Goal: Use online tool/utility

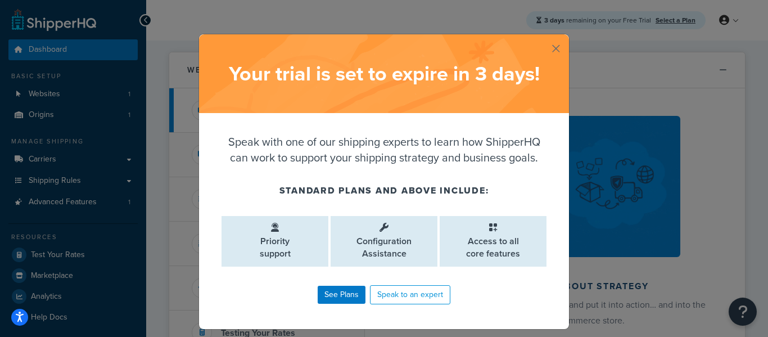
click at [566, 37] on button "button" at bounding box center [567, 35] width 3 height 3
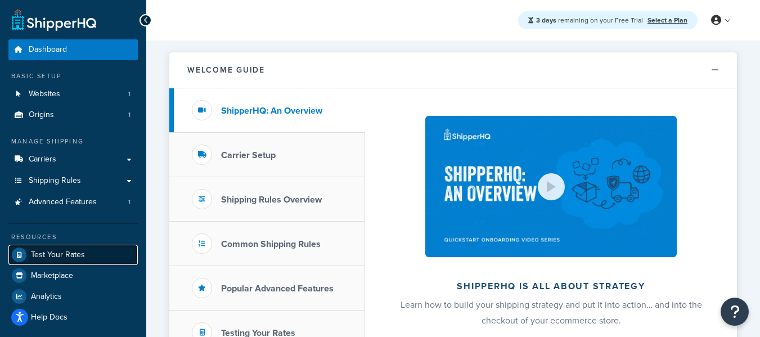
click at [84, 252] on link "Test Your Rates" at bounding box center [72, 255] width 129 height 20
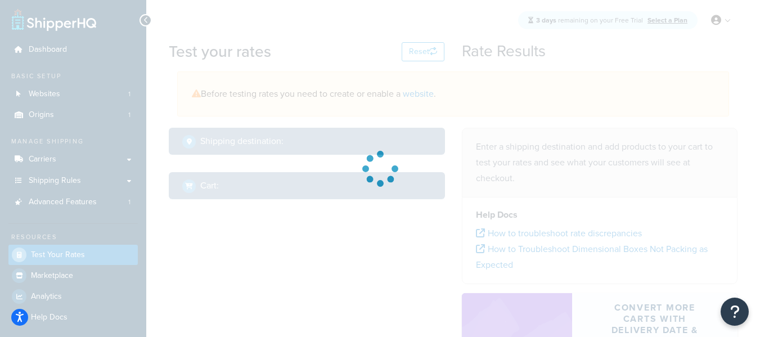
select select "[GEOGRAPHIC_DATA]"
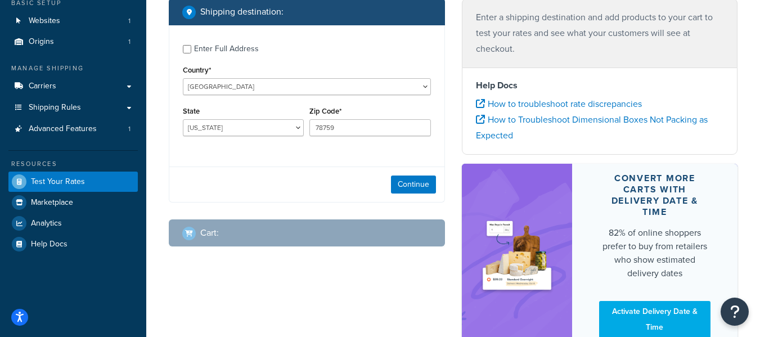
scroll to position [56, 0]
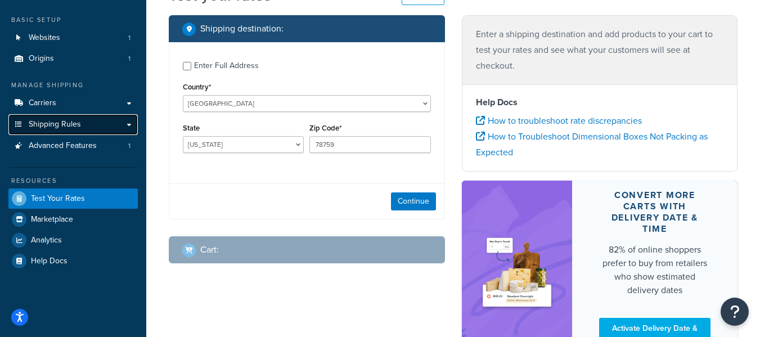
click at [82, 123] on link "Shipping Rules" at bounding box center [72, 124] width 129 height 21
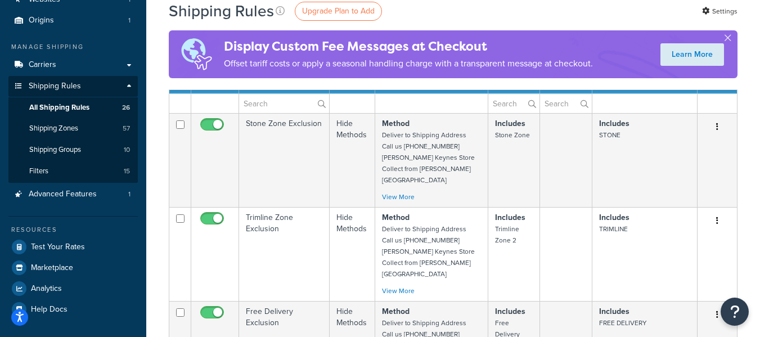
scroll to position [112, 0]
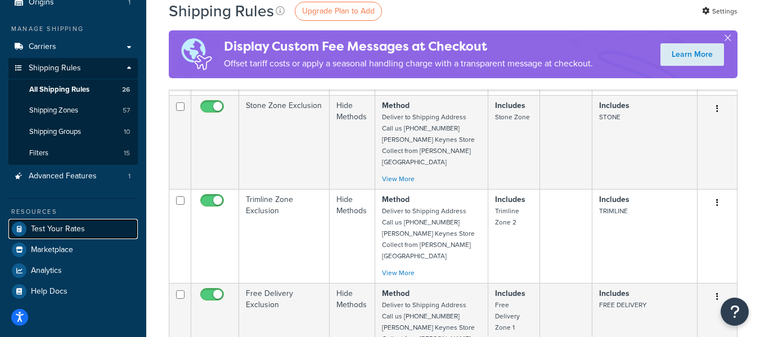
click at [78, 233] on span "Test Your Rates" at bounding box center [58, 229] width 54 height 10
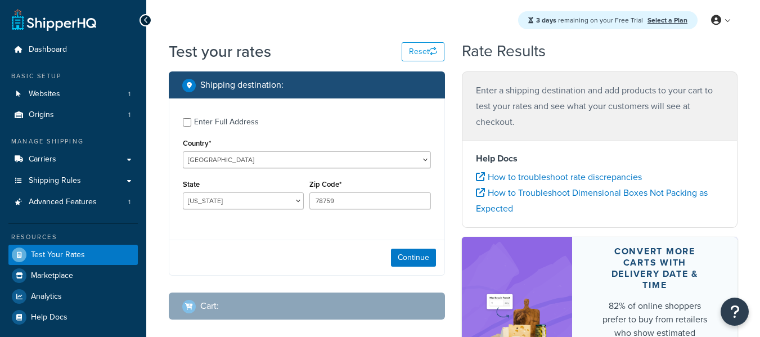
select select "[GEOGRAPHIC_DATA]"
